Goal: Information Seeking & Learning: Check status

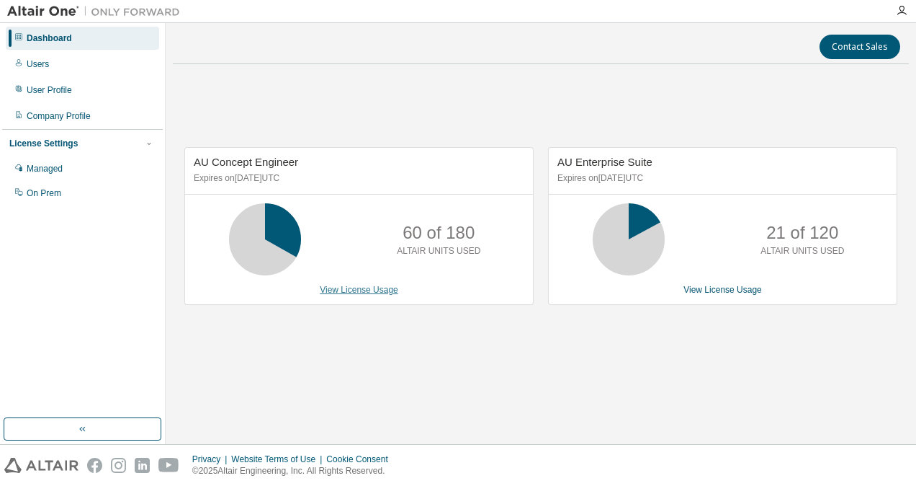
click at [346, 292] on link "View License Usage" at bounding box center [359, 290] width 79 height 10
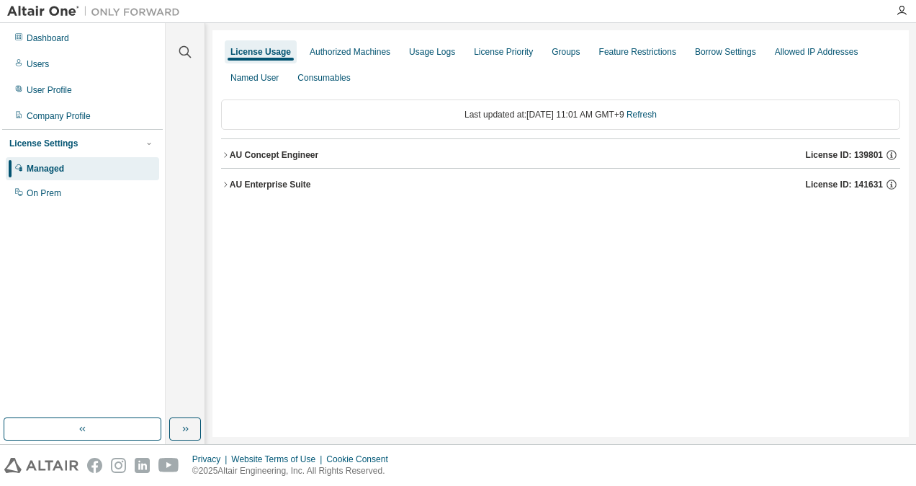
click at [285, 160] on div "AU Concept Engineer License ID: 139801" at bounding box center [565, 154] width 671 height 13
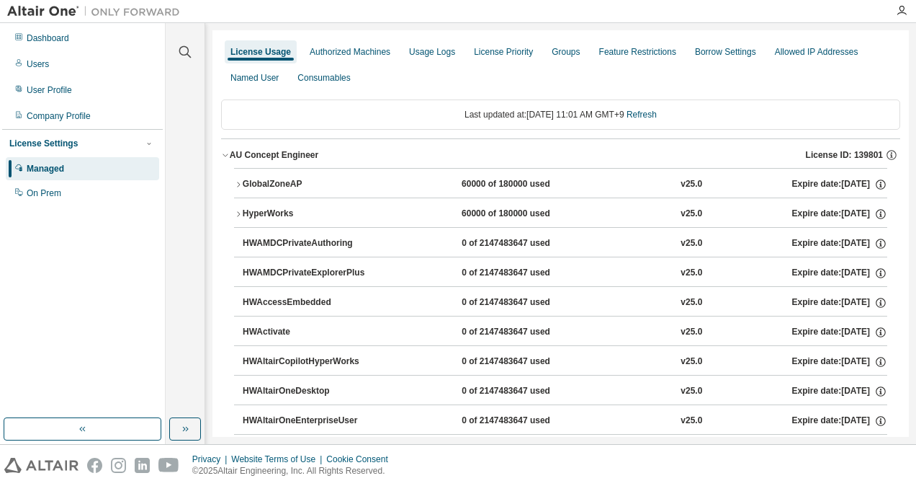
click at [273, 179] on div "GlobalZoneAP" at bounding box center [308, 184] width 130 height 13
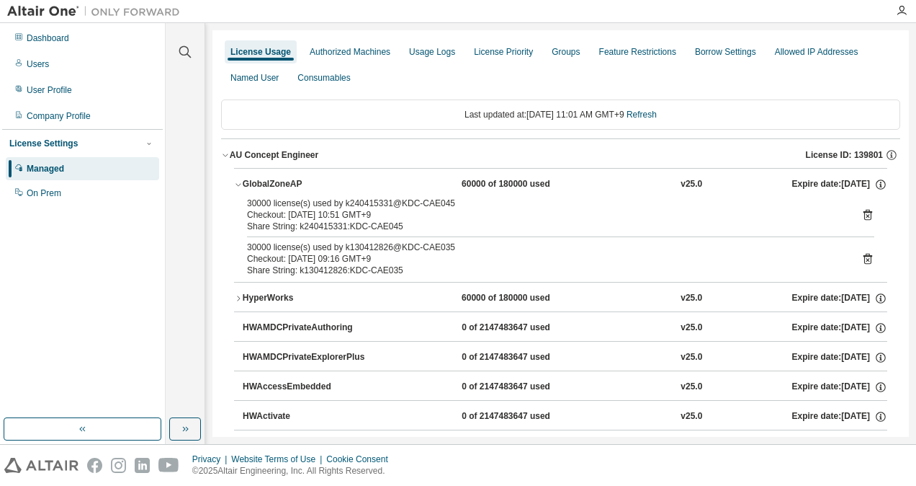
click at [273, 179] on div "GlobalZoneAP" at bounding box center [308, 184] width 130 height 13
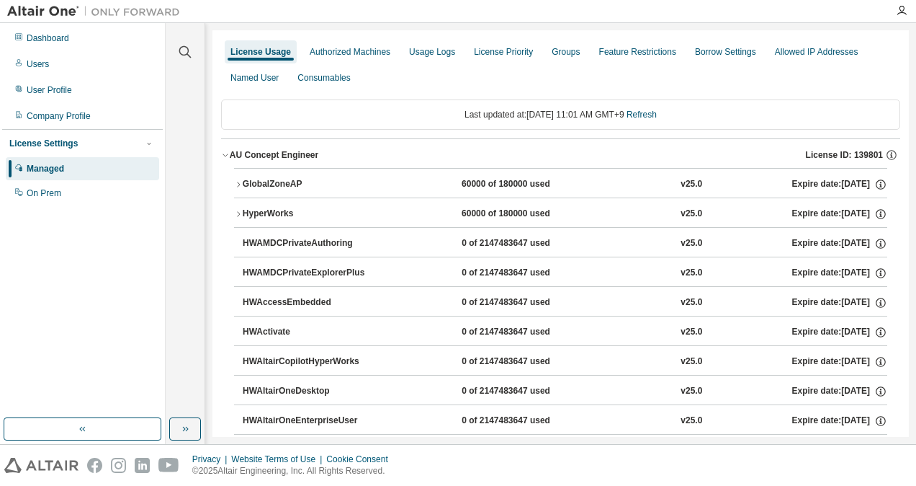
click at [274, 158] on div "AU Concept Engineer" at bounding box center [274, 155] width 89 height 12
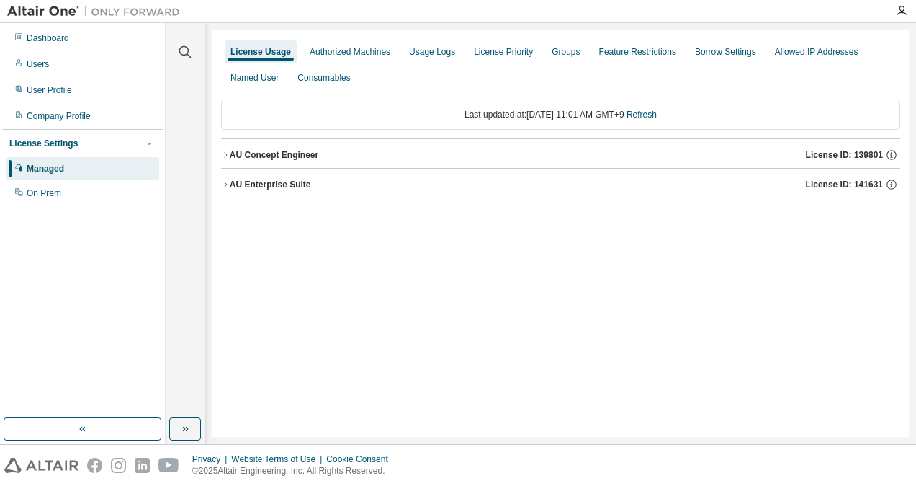
click at [274, 183] on div "AU Enterprise Suite" at bounding box center [270, 185] width 81 height 12
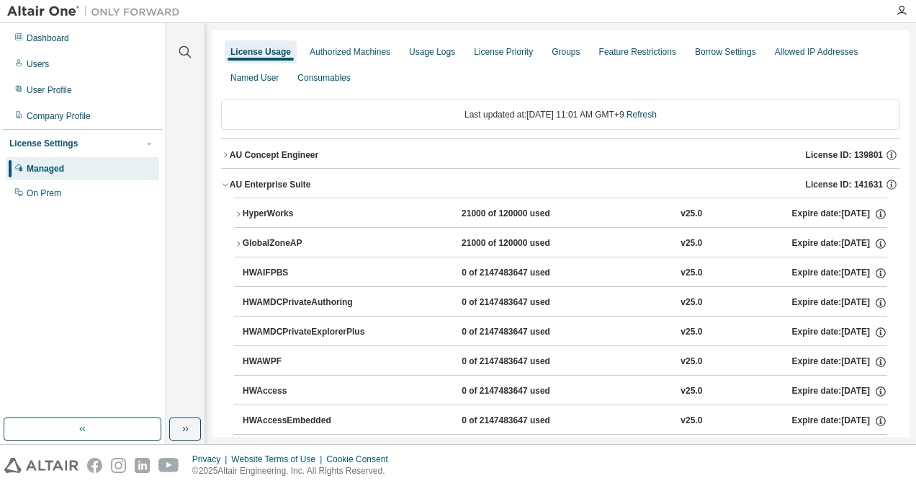
click at [265, 210] on div "HyperWorks" at bounding box center [308, 213] width 130 height 13
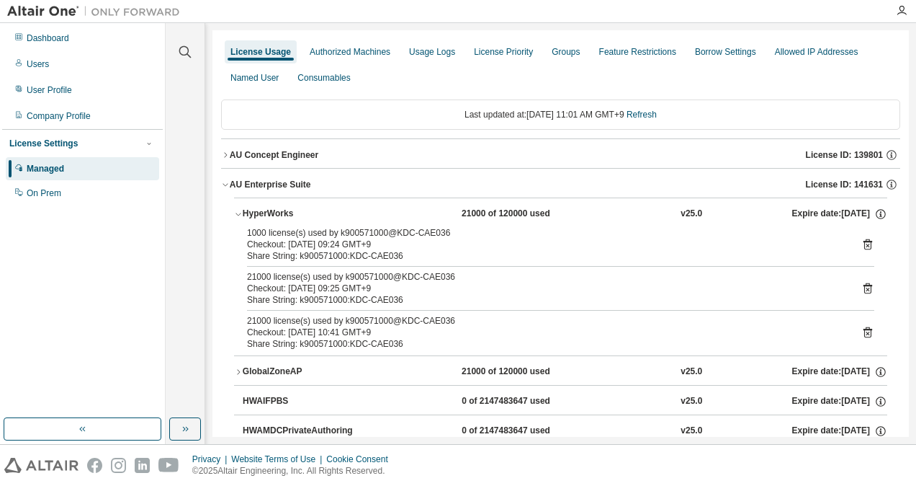
click at [268, 192] on button "AU Enterprise Suite License ID: 141631" at bounding box center [560, 185] width 679 height 32
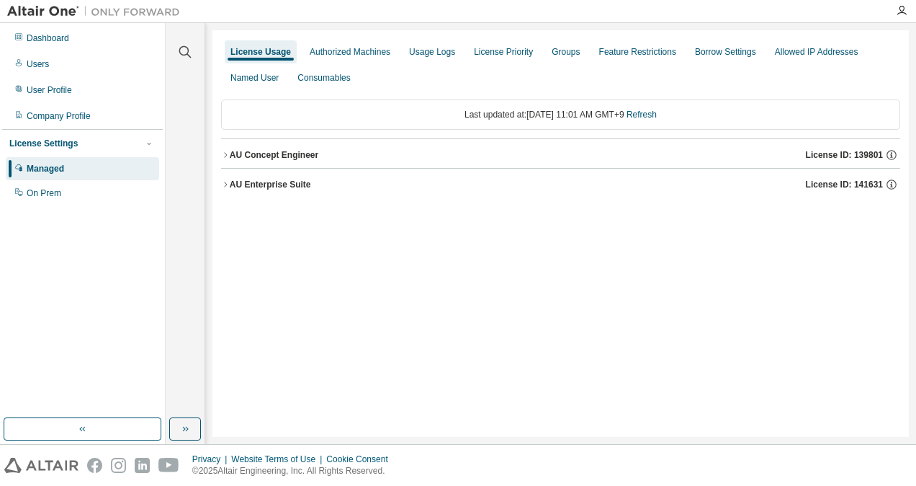
drag, startPoint x: 241, startPoint y: 182, endPoint x: 252, endPoint y: 223, distance: 42.6
click at [241, 182] on div "AU Enterprise Suite" at bounding box center [270, 185] width 81 height 12
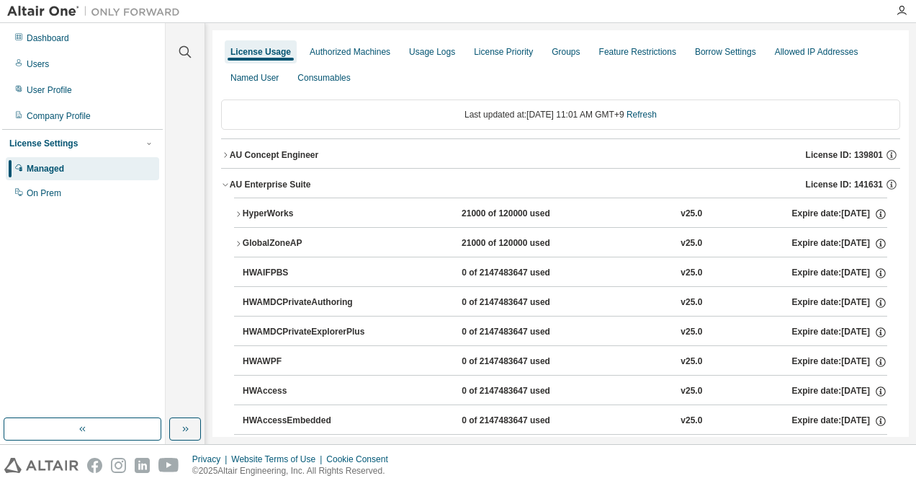
click at [252, 223] on button "HyperWorks 21000 of 120000 used v25.0 Expire date: [DATE]" at bounding box center [560, 214] width 653 height 32
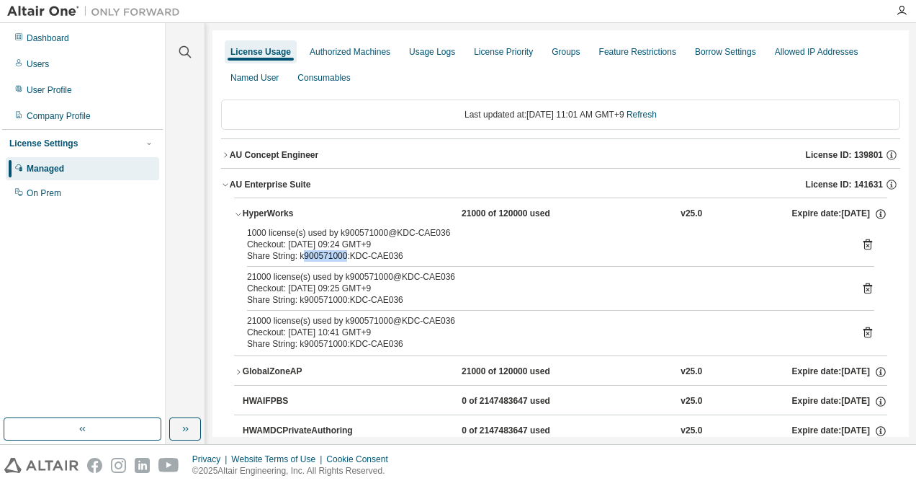
drag, startPoint x: 301, startPoint y: 251, endPoint x: 343, endPoint y: 259, distance: 42.7
click at [343, 259] on div "Share String: k900571000:KDC-CAE036" at bounding box center [543, 256] width 593 height 12
copy div "900571000"
